Goal: Information Seeking & Learning: Learn about a topic

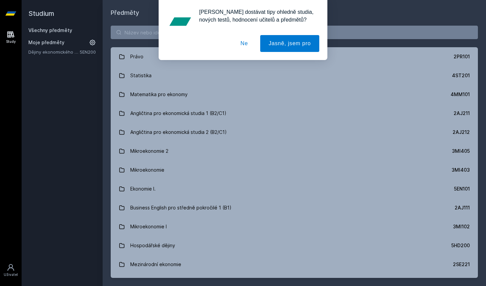
click at [244, 43] on button "Ne" at bounding box center [244, 43] width 24 height 17
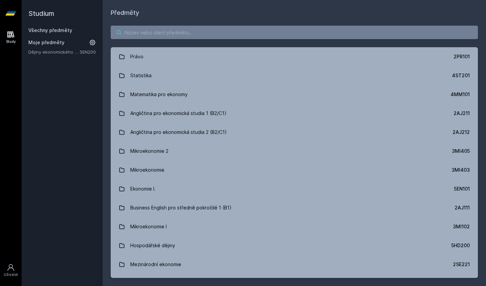
click at [225, 34] on input "search" at bounding box center [294, 32] width 367 height 13
paste input "3MI407"
type input "3MI407"
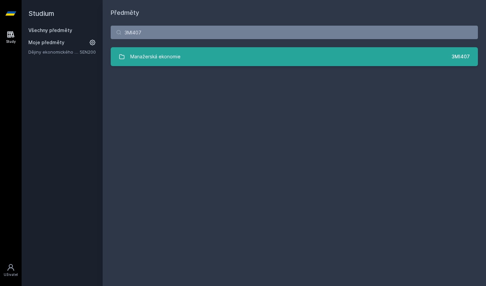
click at [216, 58] on link "Manažerská ekonomie 3MI407" at bounding box center [294, 56] width 367 height 19
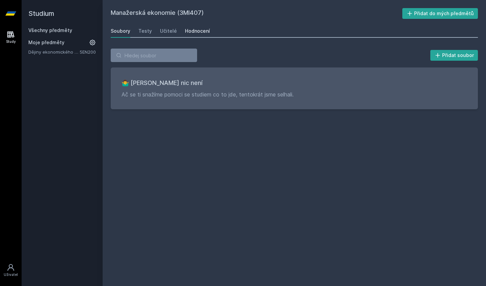
click at [196, 29] on div "Hodnocení" at bounding box center [197, 31] width 25 height 7
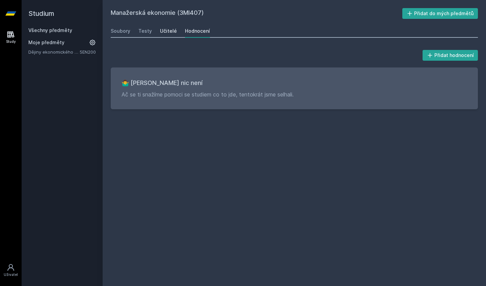
click at [165, 34] on div "Učitelé" at bounding box center [168, 31] width 17 height 7
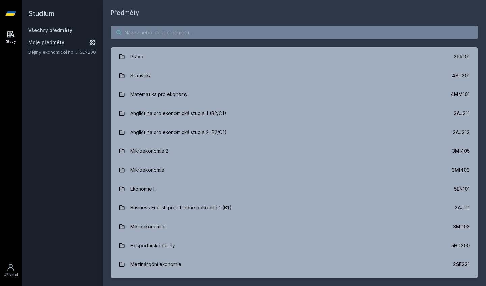
click at [195, 30] on input "search" at bounding box center [294, 32] width 367 height 13
paste input "Vít Pošta"
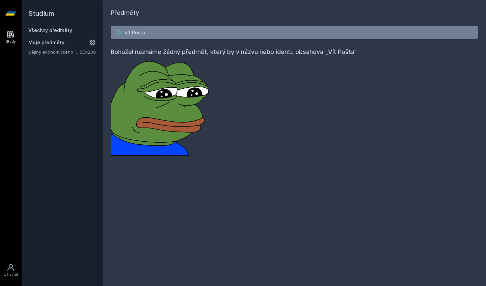
type input "Vít Pošta"
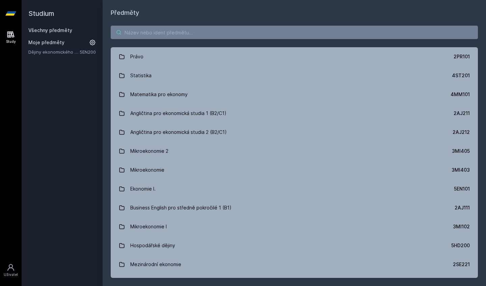
paste input "3MI408"
type input "3MI408"
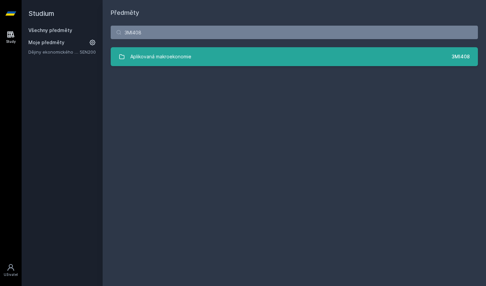
click at [176, 61] on div "Aplikovaná makroekonomie" at bounding box center [160, 56] width 61 height 13
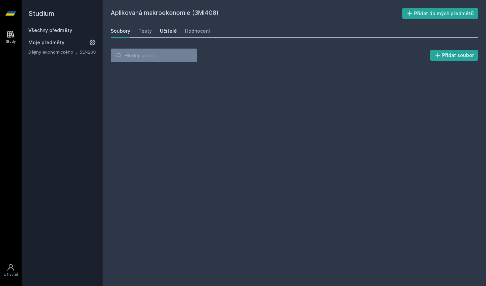
click at [169, 30] on div "Učitelé" at bounding box center [168, 31] width 17 height 7
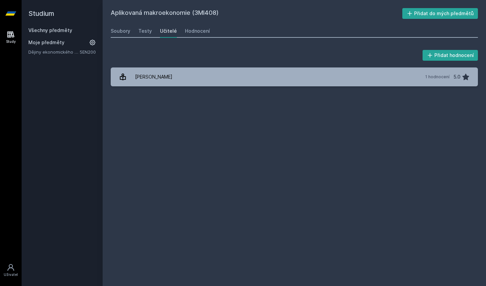
click at [46, 10] on h2 "Studium" at bounding box center [61, 13] width 67 height 27
click at [2, 18] on link at bounding box center [11, 13] width 22 height 27
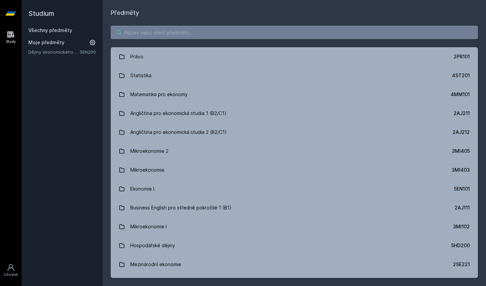
click at [153, 33] on input "search" at bounding box center [294, 32] width 367 height 13
paste input "3MI403"
type input "3MI403"
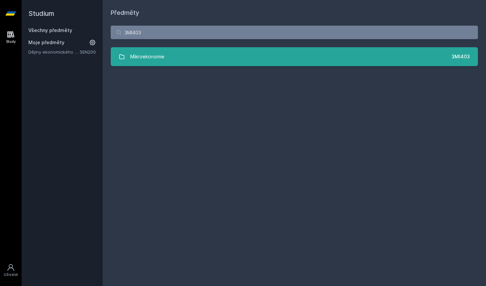
click at [184, 59] on link "Mikroekonomie 3MI403" at bounding box center [294, 56] width 367 height 19
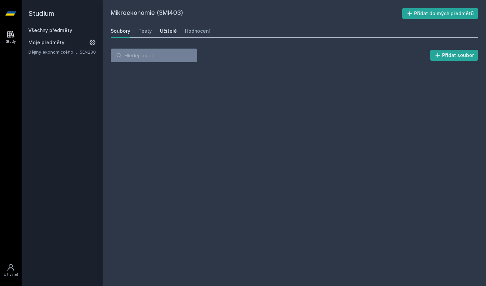
click at [170, 33] on div "Učitelé" at bounding box center [168, 31] width 17 height 7
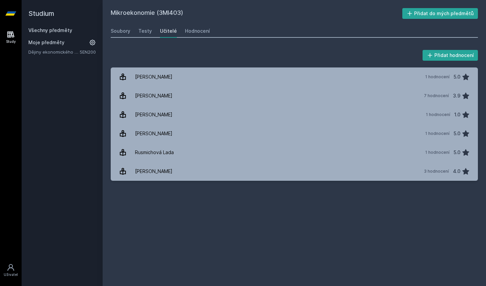
click at [13, 15] on icon at bounding box center [10, 13] width 11 height 4
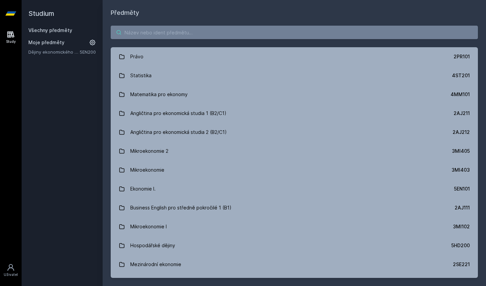
click at [156, 32] on input "search" at bounding box center [294, 32] width 367 height 13
paste input "EKS2"
type input "EKS2"
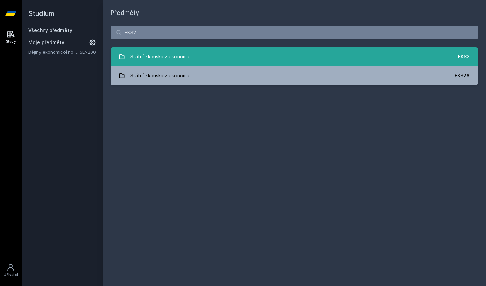
click at [181, 53] on div "Státní zkouška z ekonomie" at bounding box center [160, 56] width 60 height 13
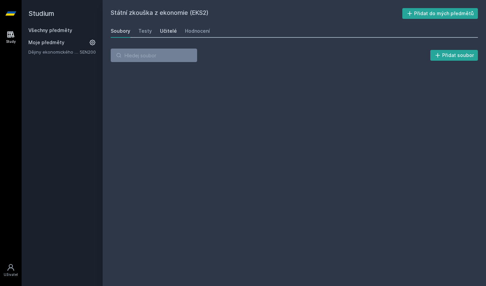
click at [167, 31] on div "Učitelé" at bounding box center [168, 31] width 17 height 7
